Goal: Obtain resource: Download file/media

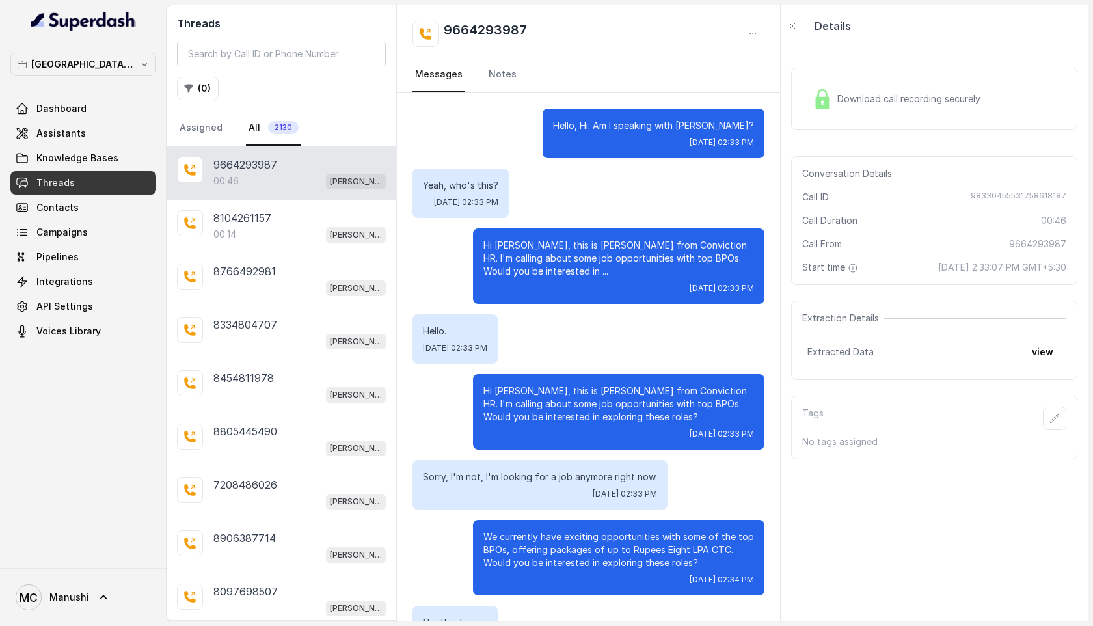
scroll to position [123, 0]
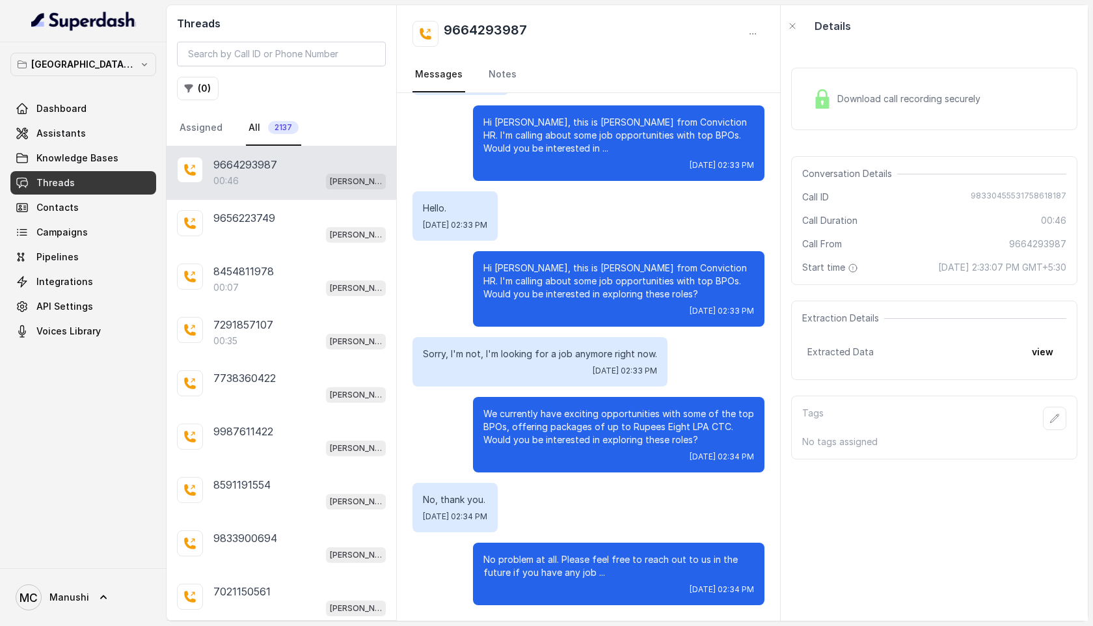
click at [286, 187] on div "00:46 [PERSON_NAME] Mumbai Conviction HR Outbound Assistant" at bounding box center [299, 180] width 172 height 17
click at [248, 215] on p "9656223749" at bounding box center [244, 218] width 62 height 16
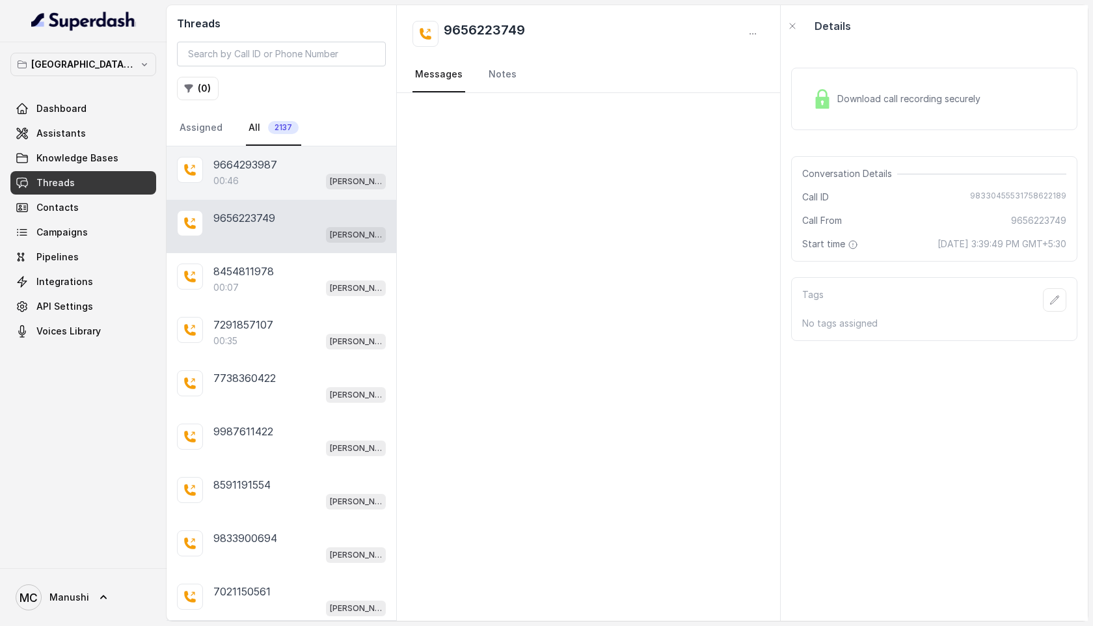
click at [271, 175] on div "00:46 [PERSON_NAME] Mumbai Conviction HR Outbound Assistant" at bounding box center [299, 180] width 172 height 17
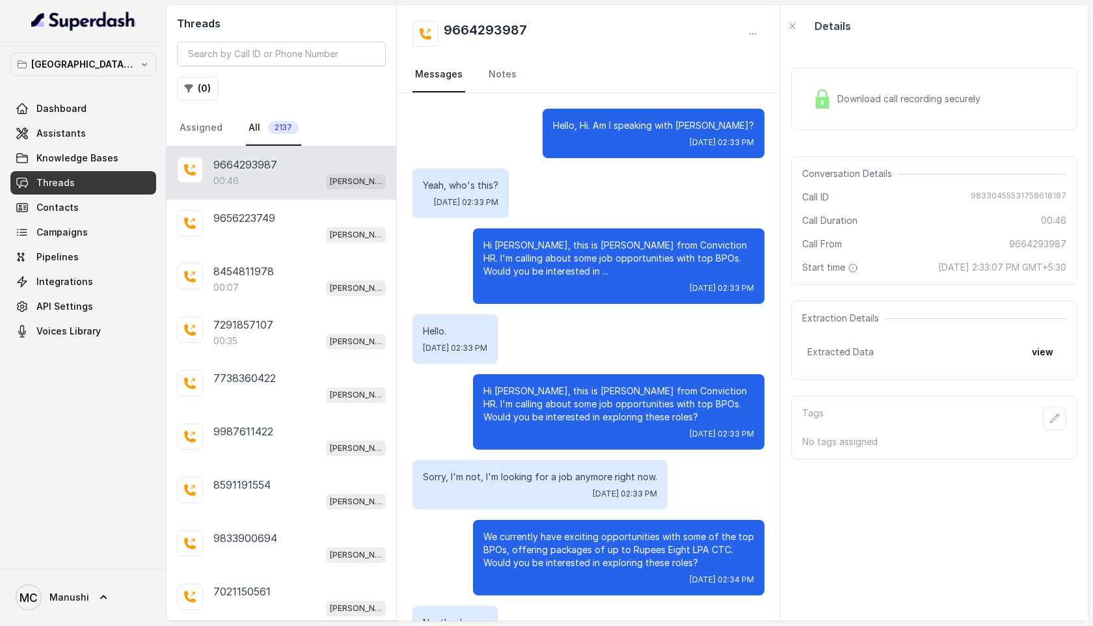
scroll to position [123, 0]
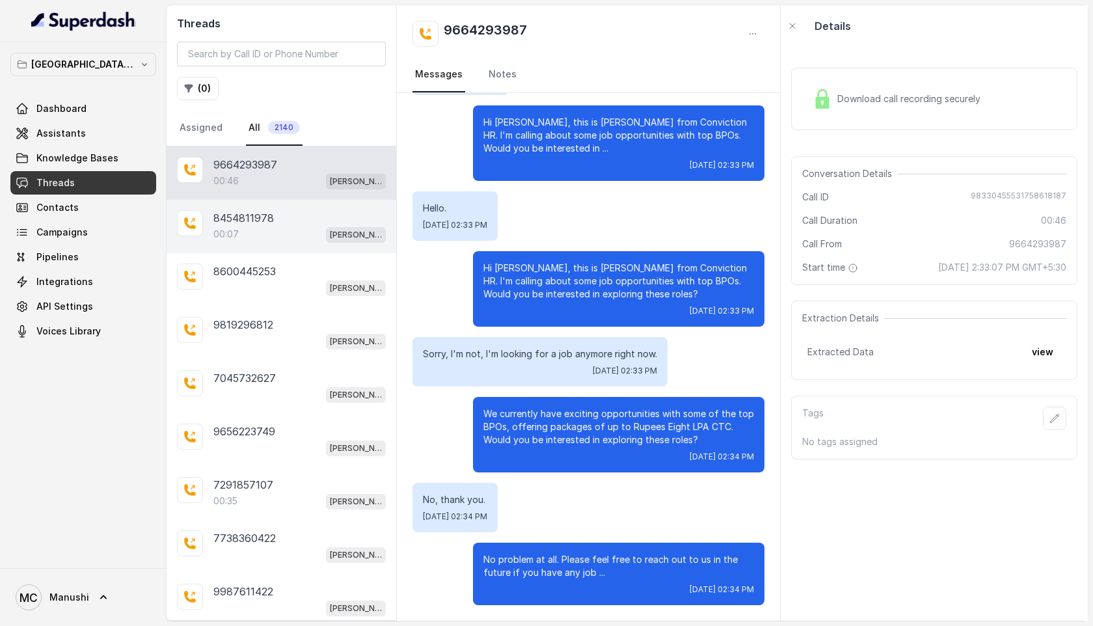
click at [232, 216] on p "8454811978" at bounding box center [243, 218] width 61 height 16
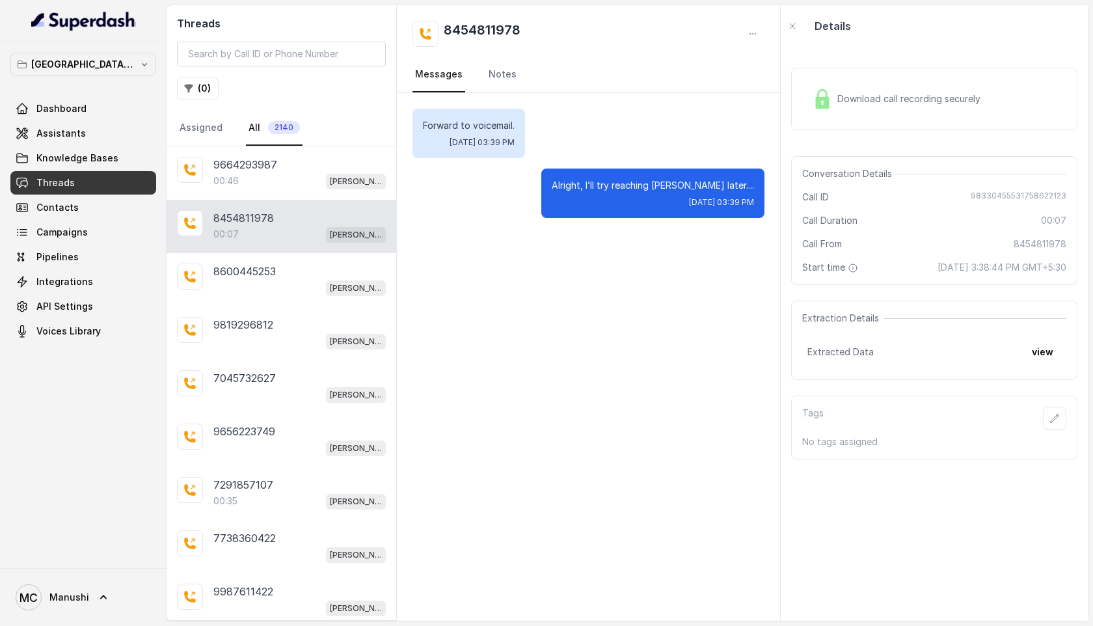
click at [907, 98] on span "Download call recording securely" at bounding box center [912, 98] width 148 height 13
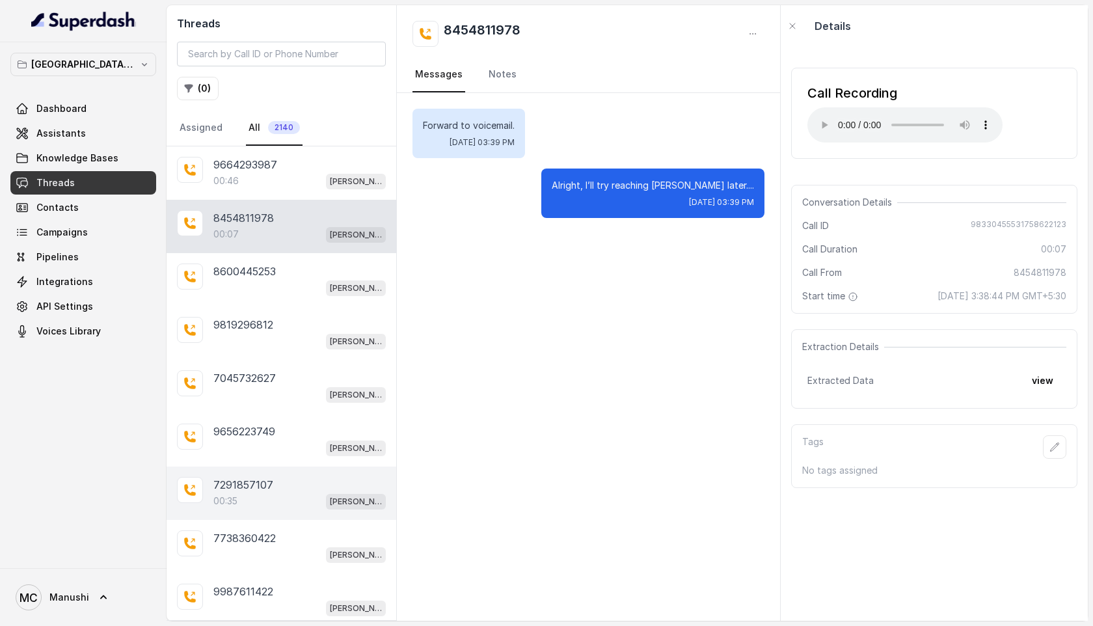
click at [233, 477] on p "7291857107" at bounding box center [243, 485] width 60 height 16
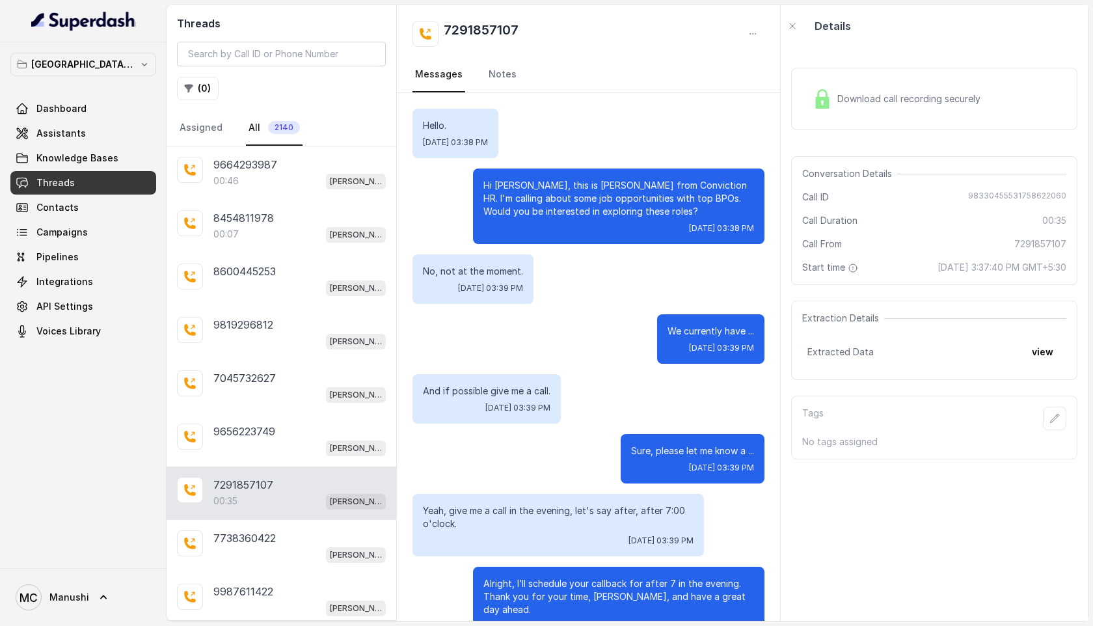
scroll to position [157, 0]
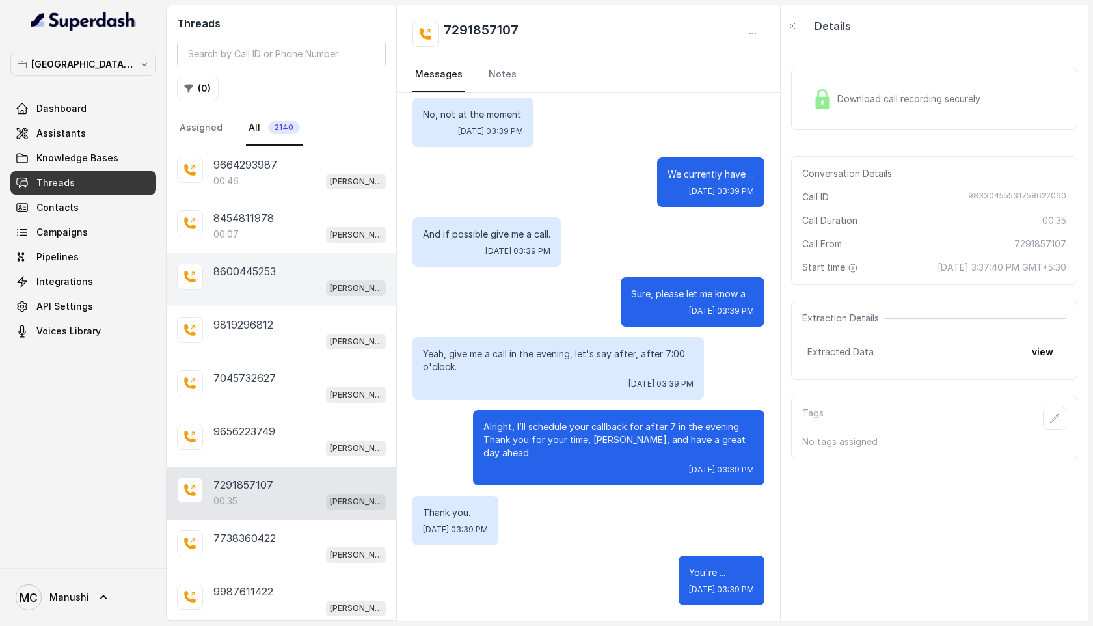
click at [247, 284] on div "[PERSON_NAME] Mumbai Conviction HR Outbound Assistant" at bounding box center [299, 287] width 172 height 17
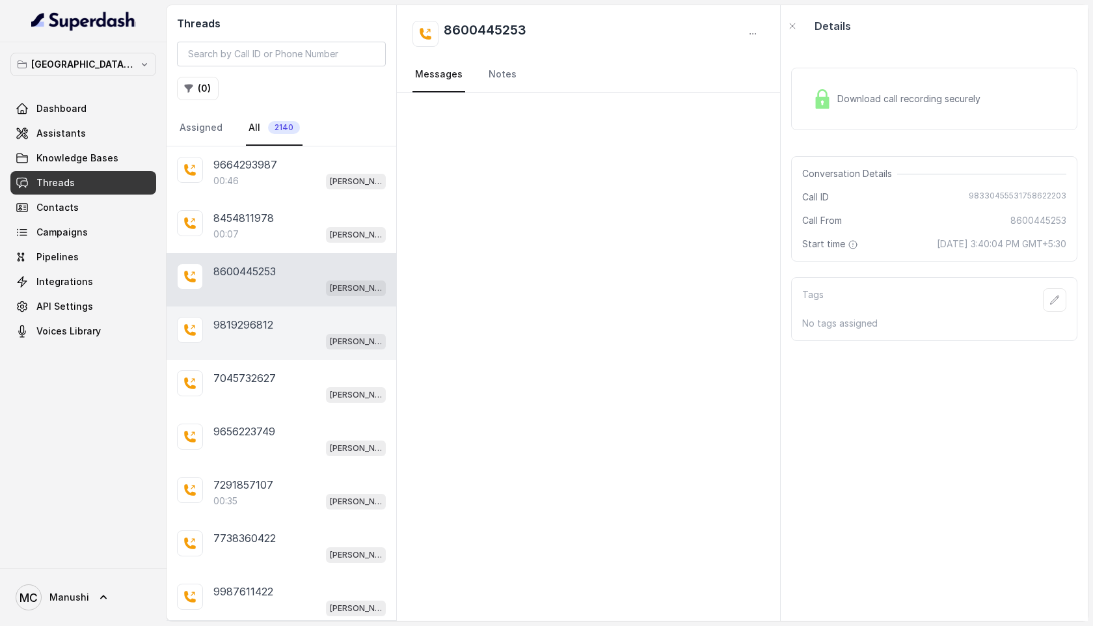
click at [242, 323] on p "9819296812" at bounding box center [243, 325] width 60 height 16
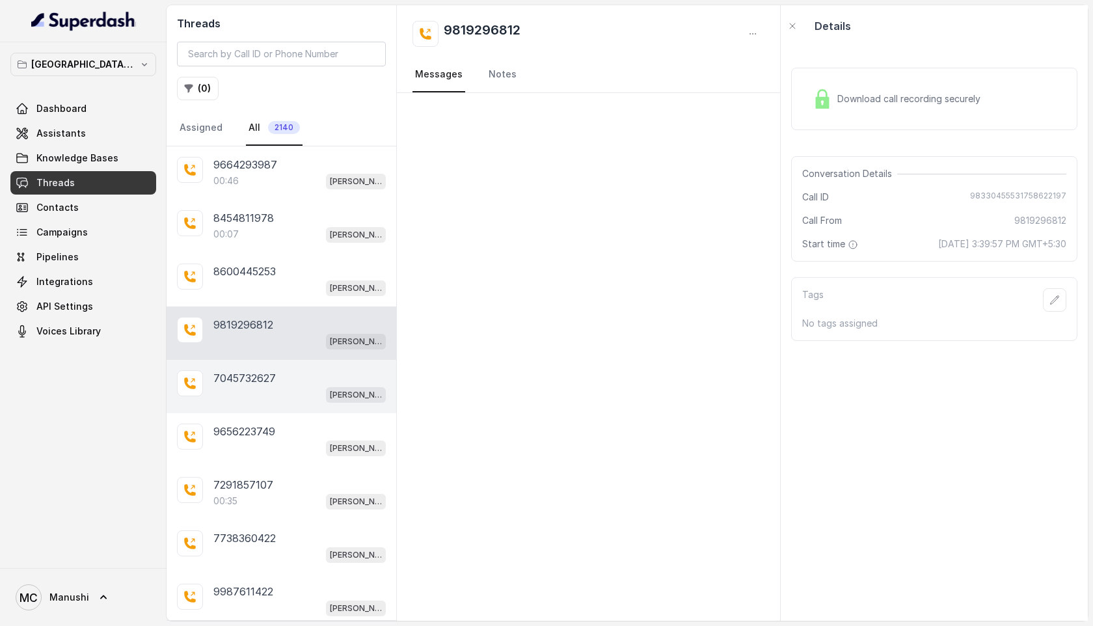
click at [224, 381] on p "7045732627" at bounding box center [244, 378] width 62 height 16
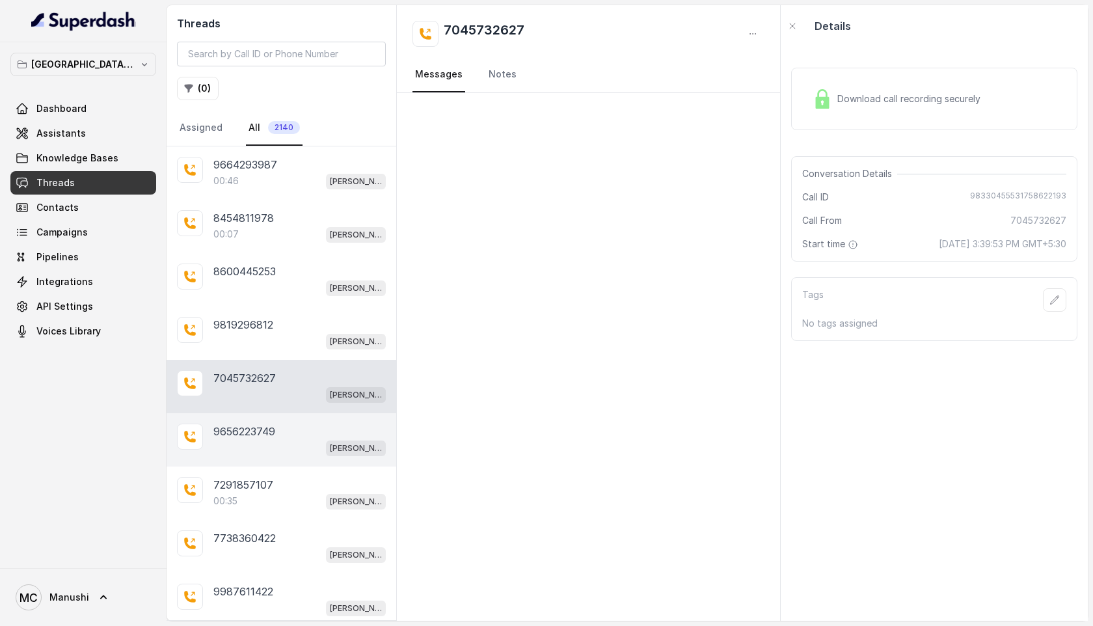
click at [212, 442] on div "9656223749 [PERSON_NAME][GEOGRAPHIC_DATA] Conviction HR Outbound Assistant" at bounding box center [282, 439] width 230 height 53
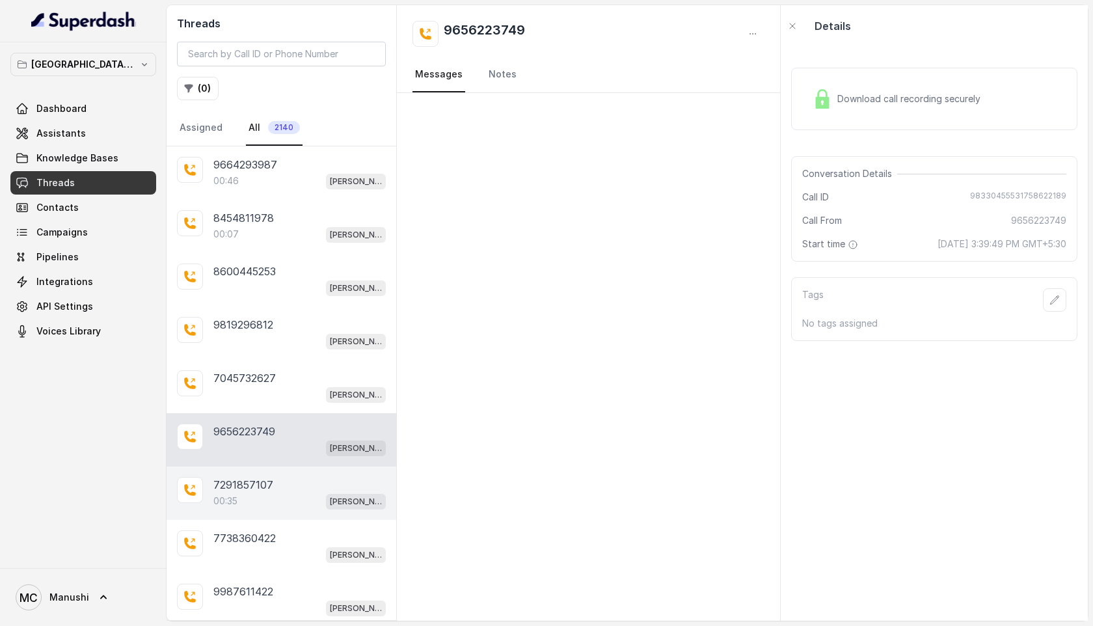
click at [219, 495] on p "00:35" at bounding box center [225, 501] width 24 height 13
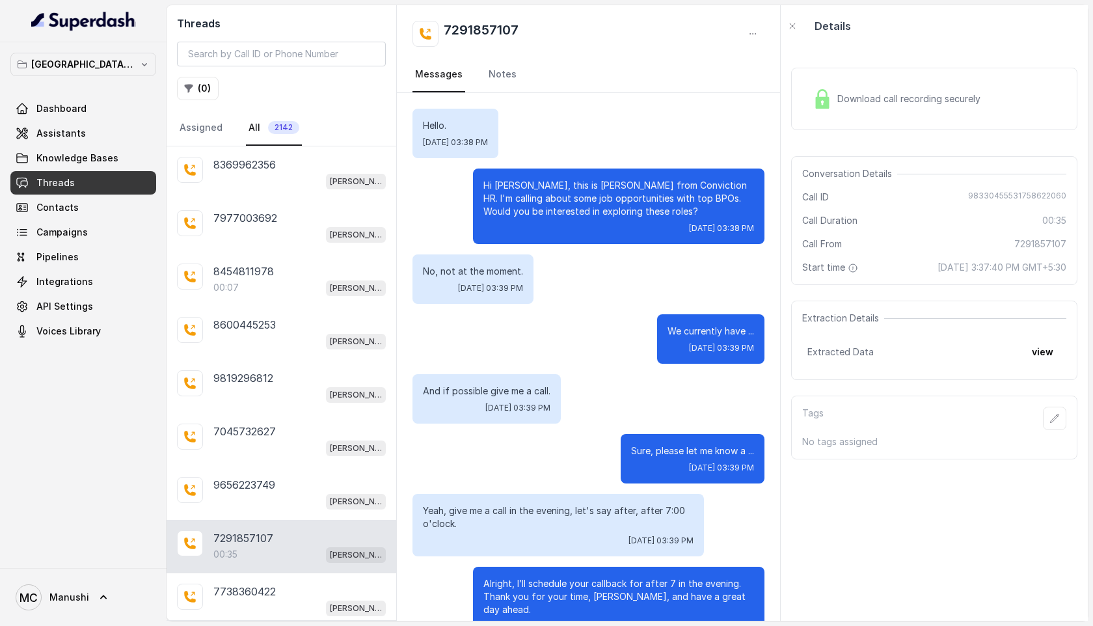
click at [886, 90] on div "Download call recording securely" at bounding box center [897, 99] width 178 height 30
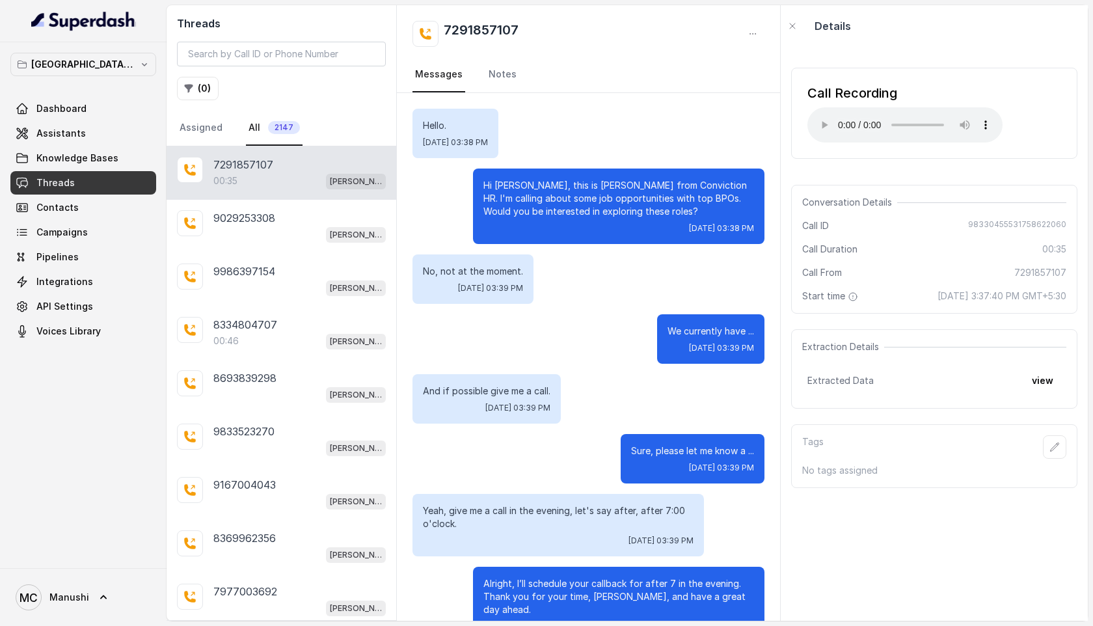
scroll to position [157, 0]
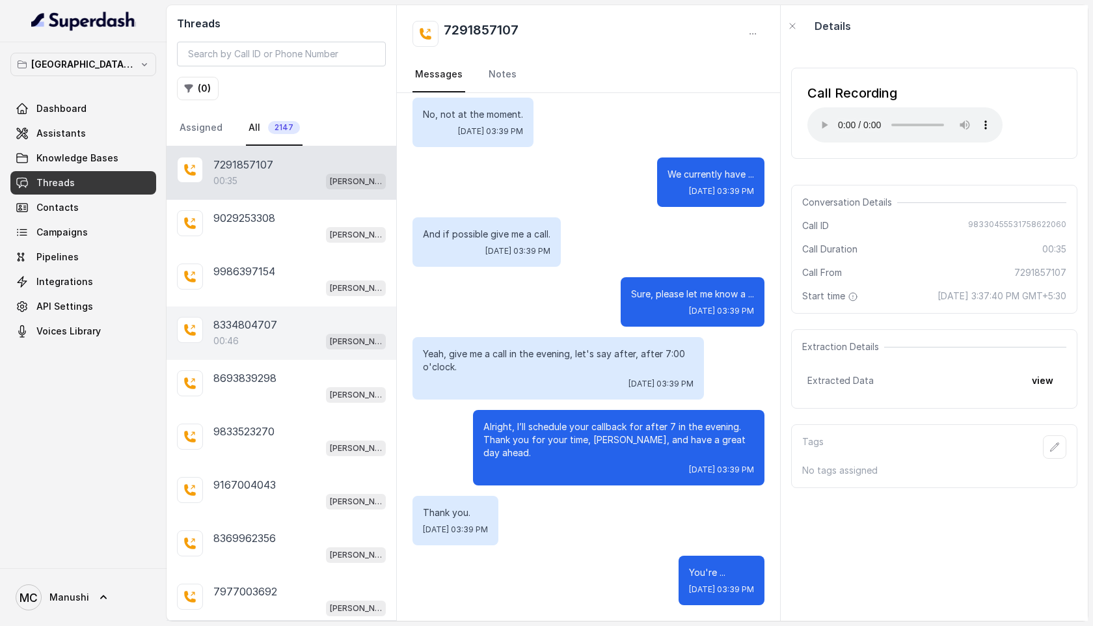
click at [242, 326] on p "8334804707" at bounding box center [245, 325] width 64 height 16
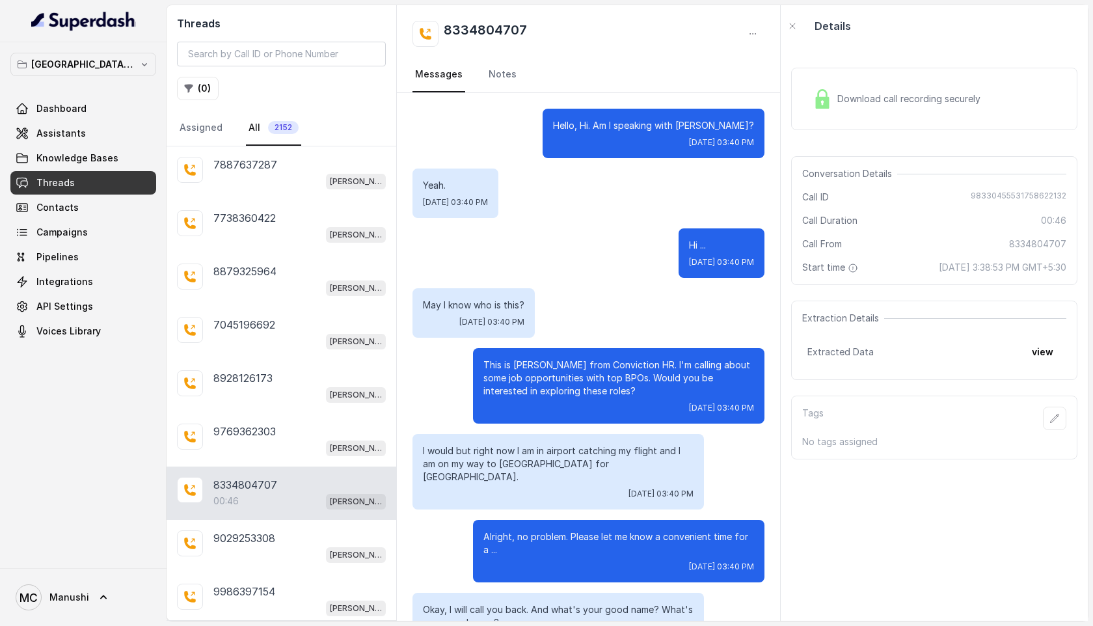
click at [899, 94] on span "Download call recording securely" at bounding box center [912, 98] width 148 height 13
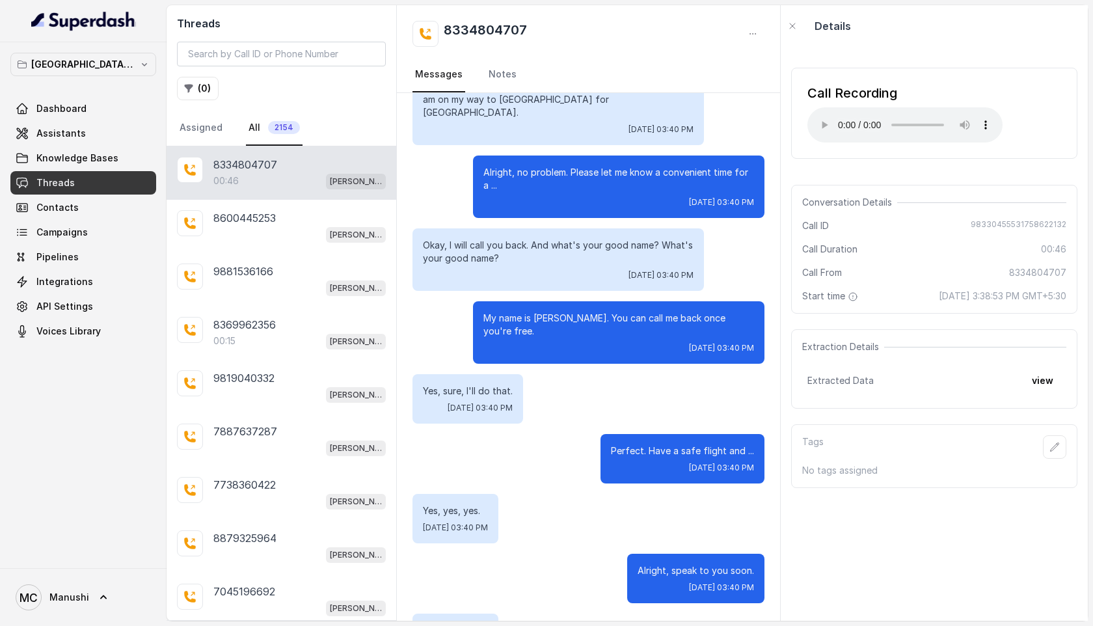
scroll to position [456, 0]
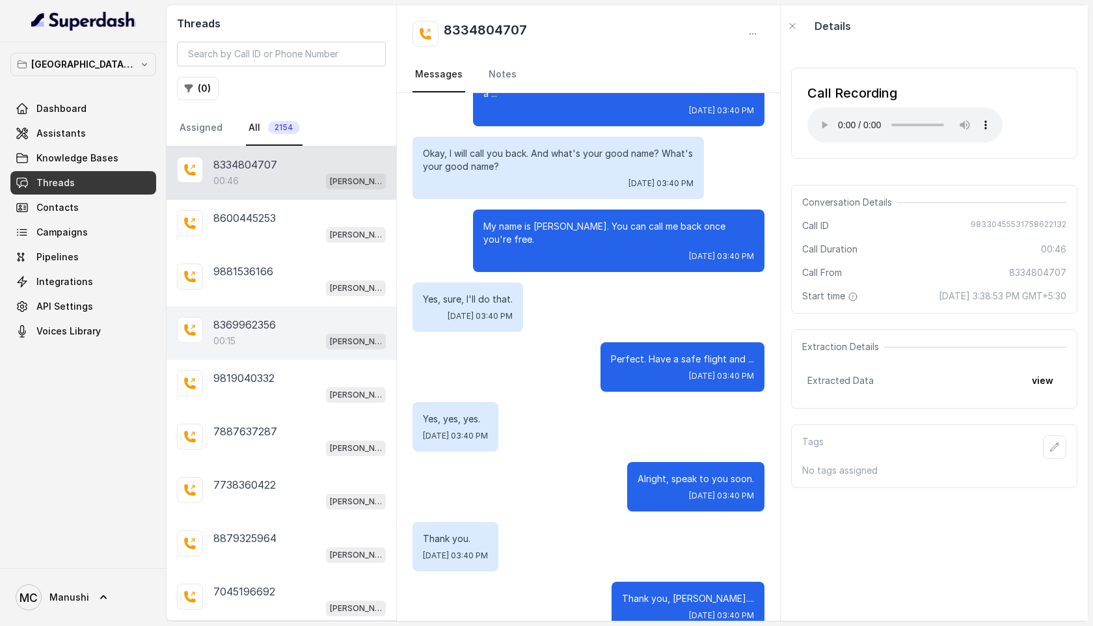
click at [243, 337] on div "00:15 [PERSON_NAME] Mumbai Conviction HR Outbound Assistant" at bounding box center [299, 341] width 172 height 17
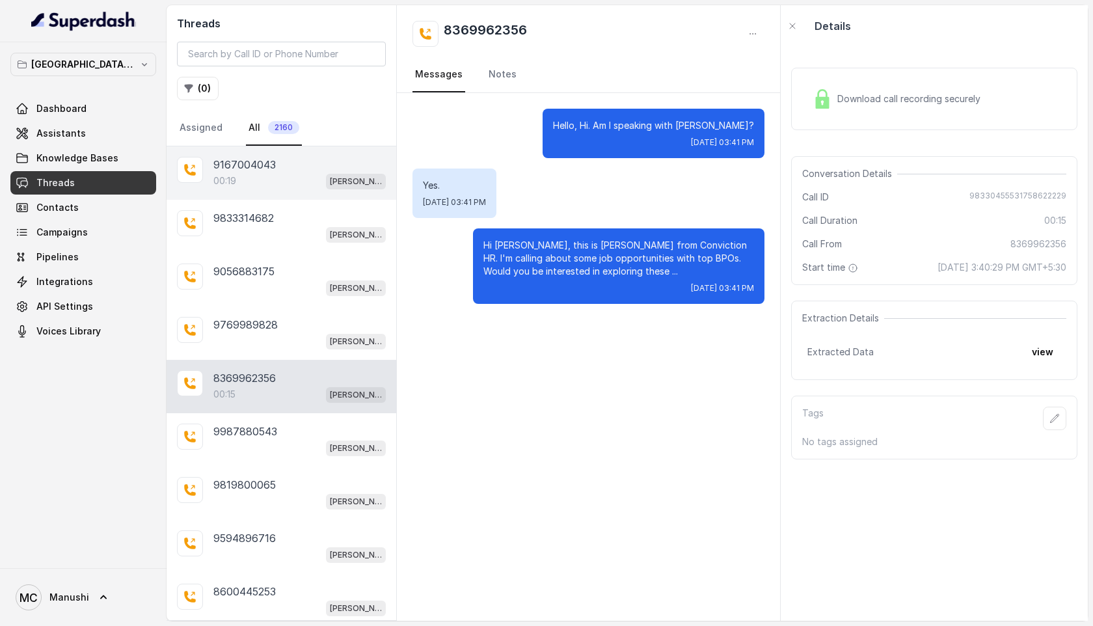
click at [252, 167] on p "9167004043" at bounding box center [244, 165] width 62 height 16
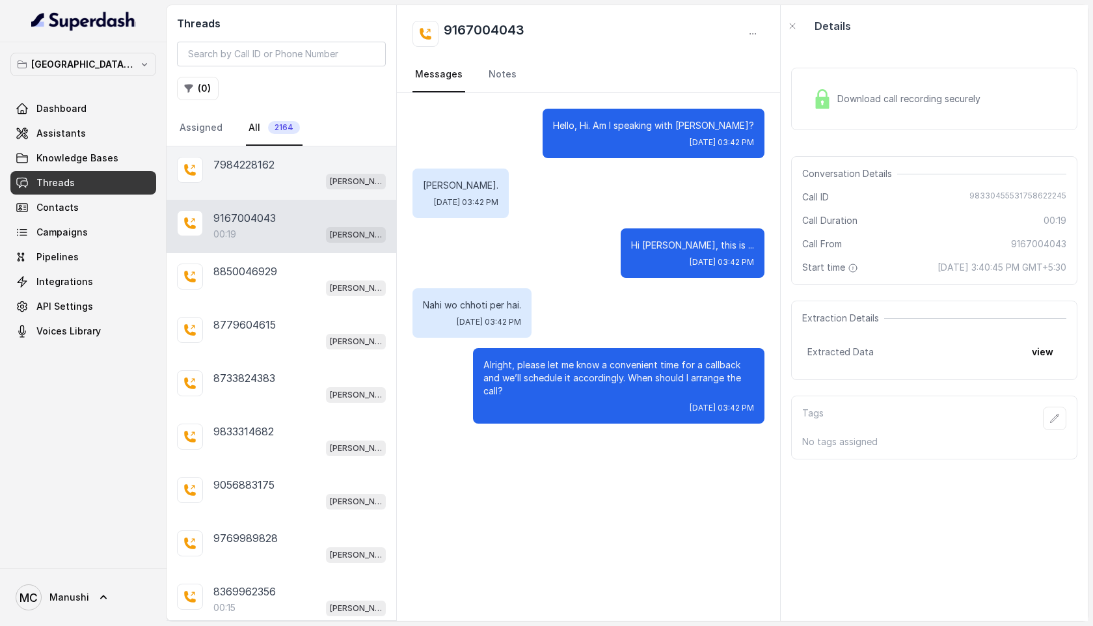
click at [279, 168] on div "7984228162" at bounding box center [299, 165] width 172 height 16
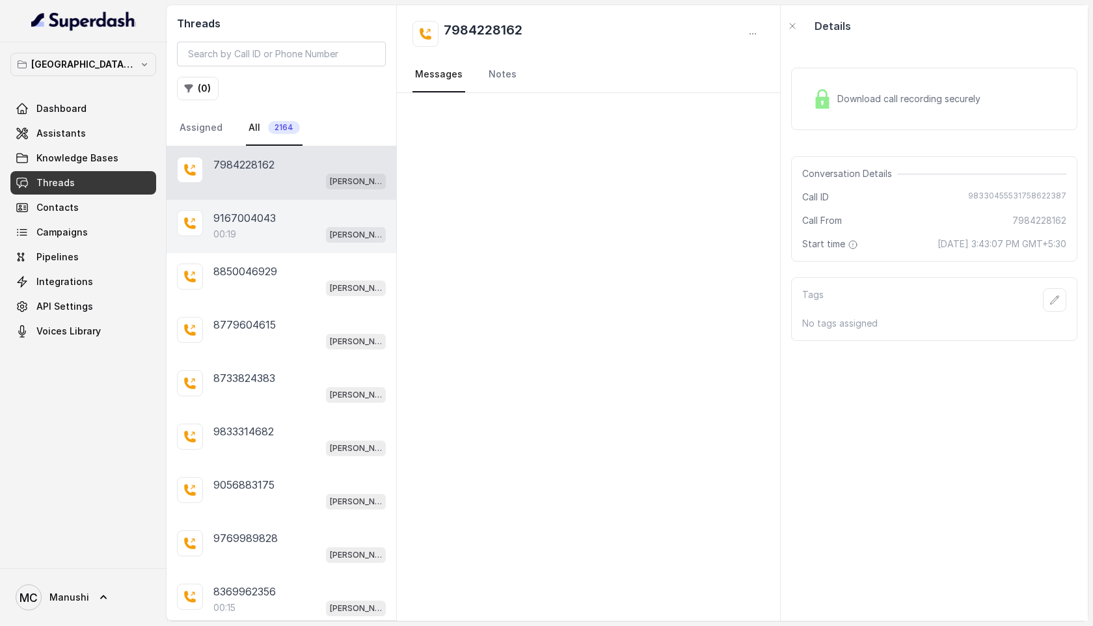
click at [235, 230] on p "00:19" at bounding box center [224, 234] width 23 height 13
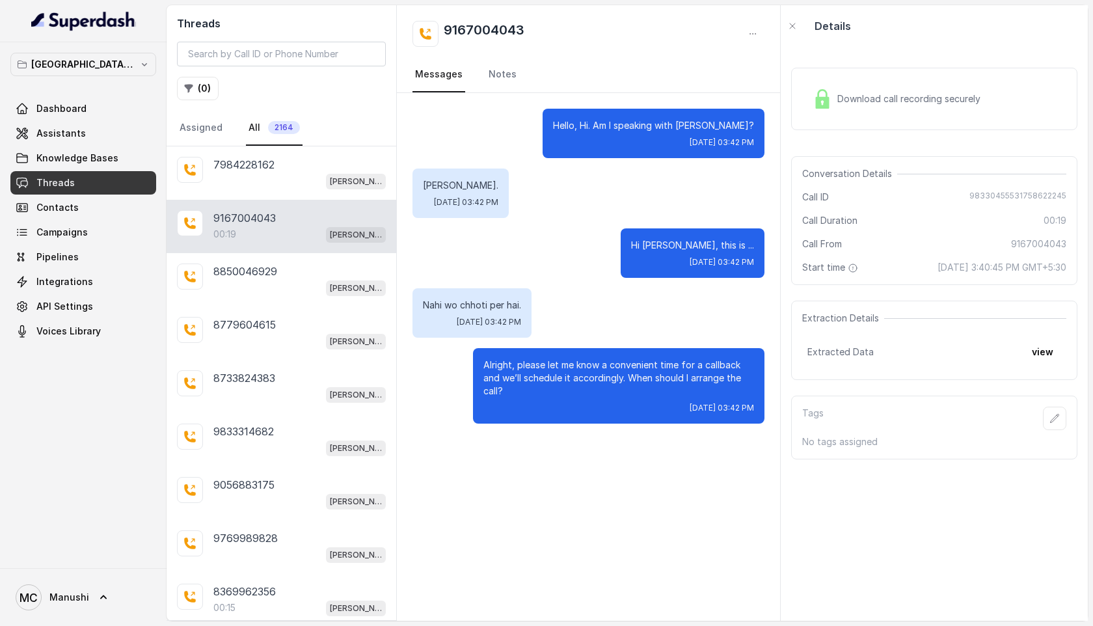
click at [860, 98] on span "Download call recording securely" at bounding box center [912, 98] width 148 height 13
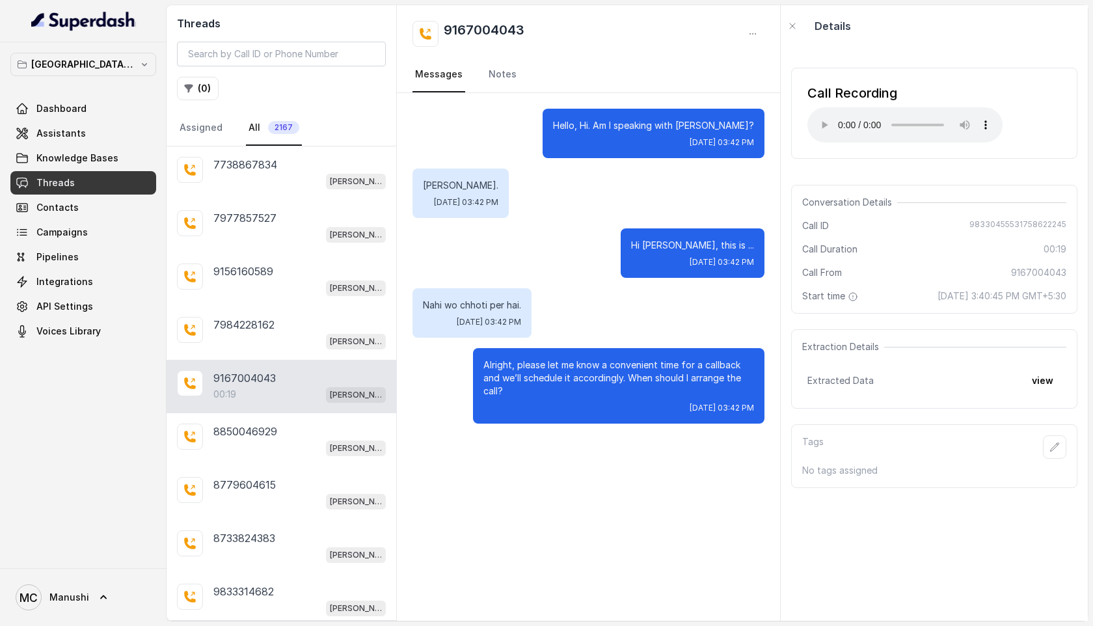
scroll to position [93, 0]
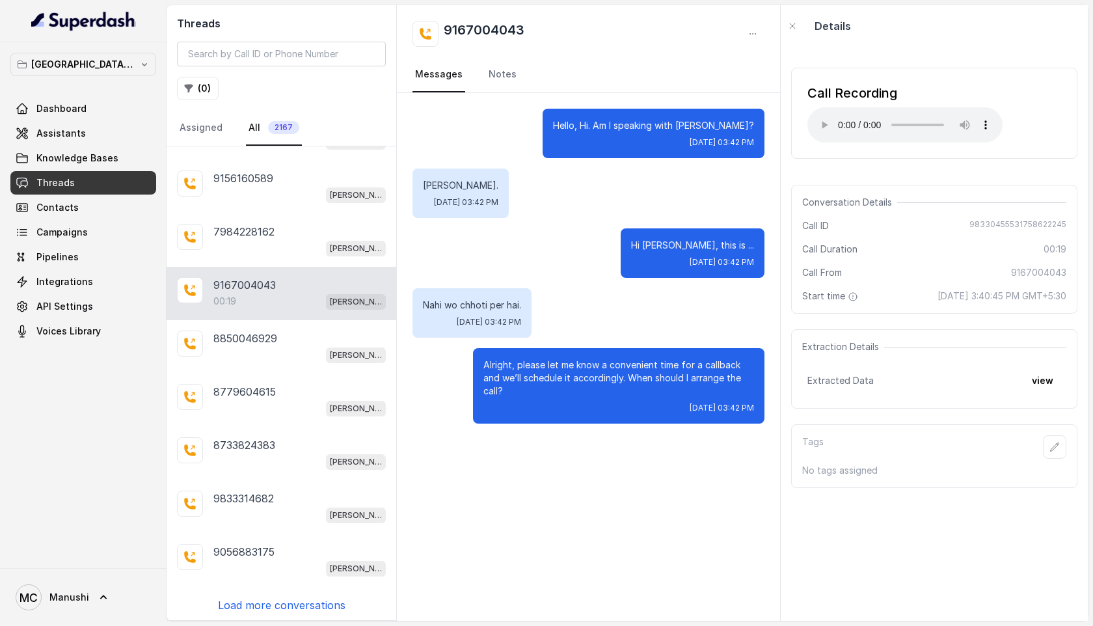
click at [256, 599] on p "Load more conversations" at bounding box center [282, 605] width 128 height 16
